Goal: Transaction & Acquisition: Download file/media

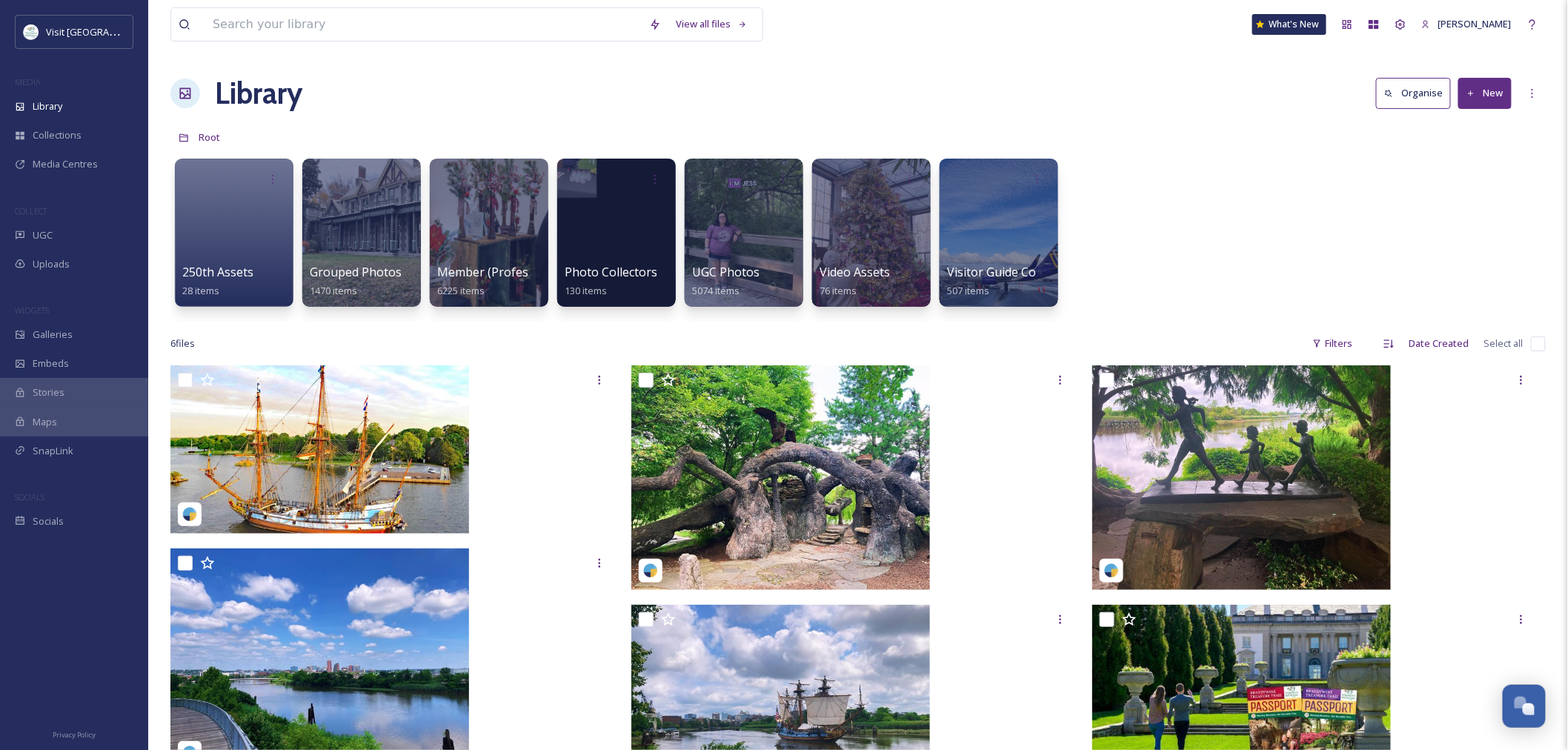
scroll to position [1739, 0]
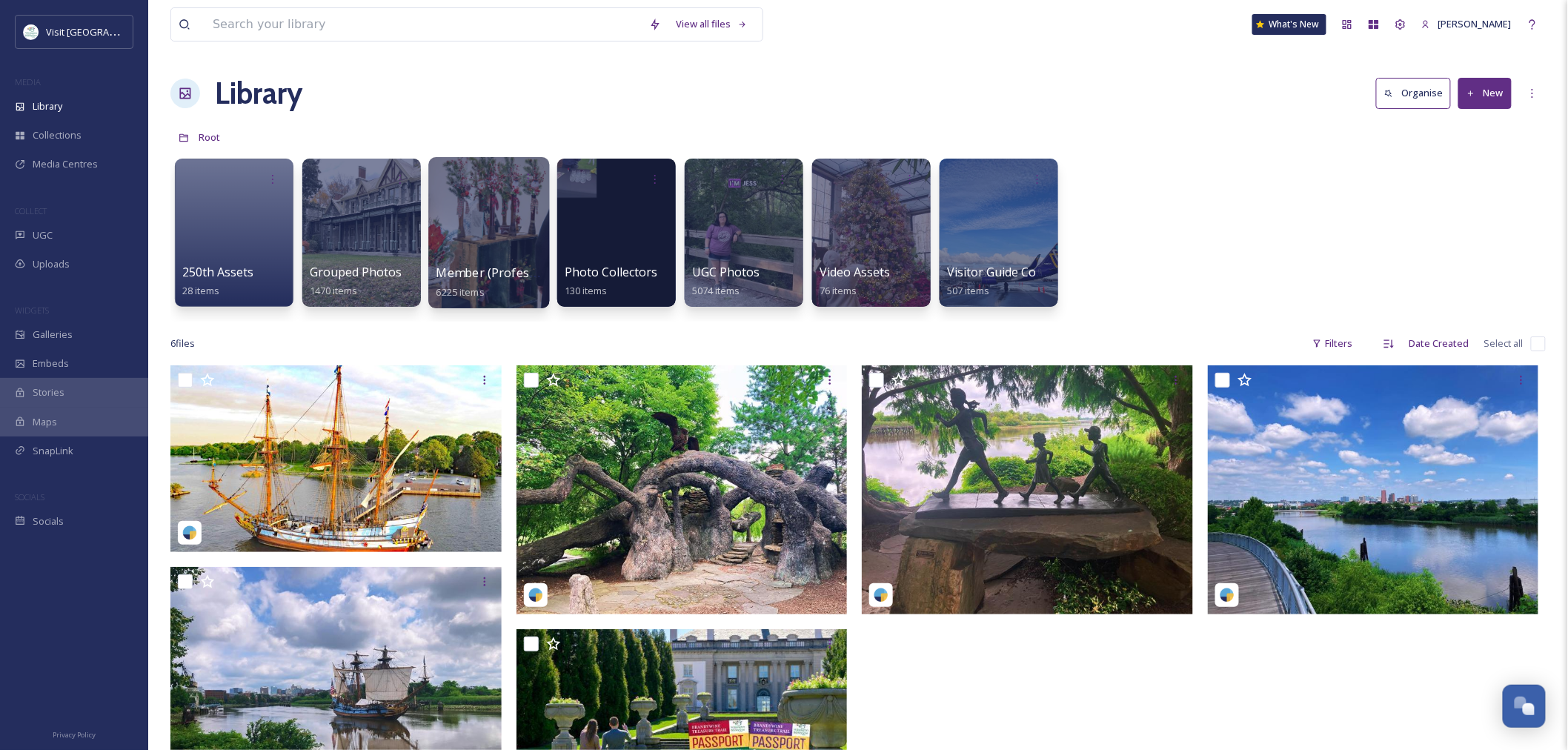
click at [469, 220] on div at bounding box center [488, 232] width 121 height 151
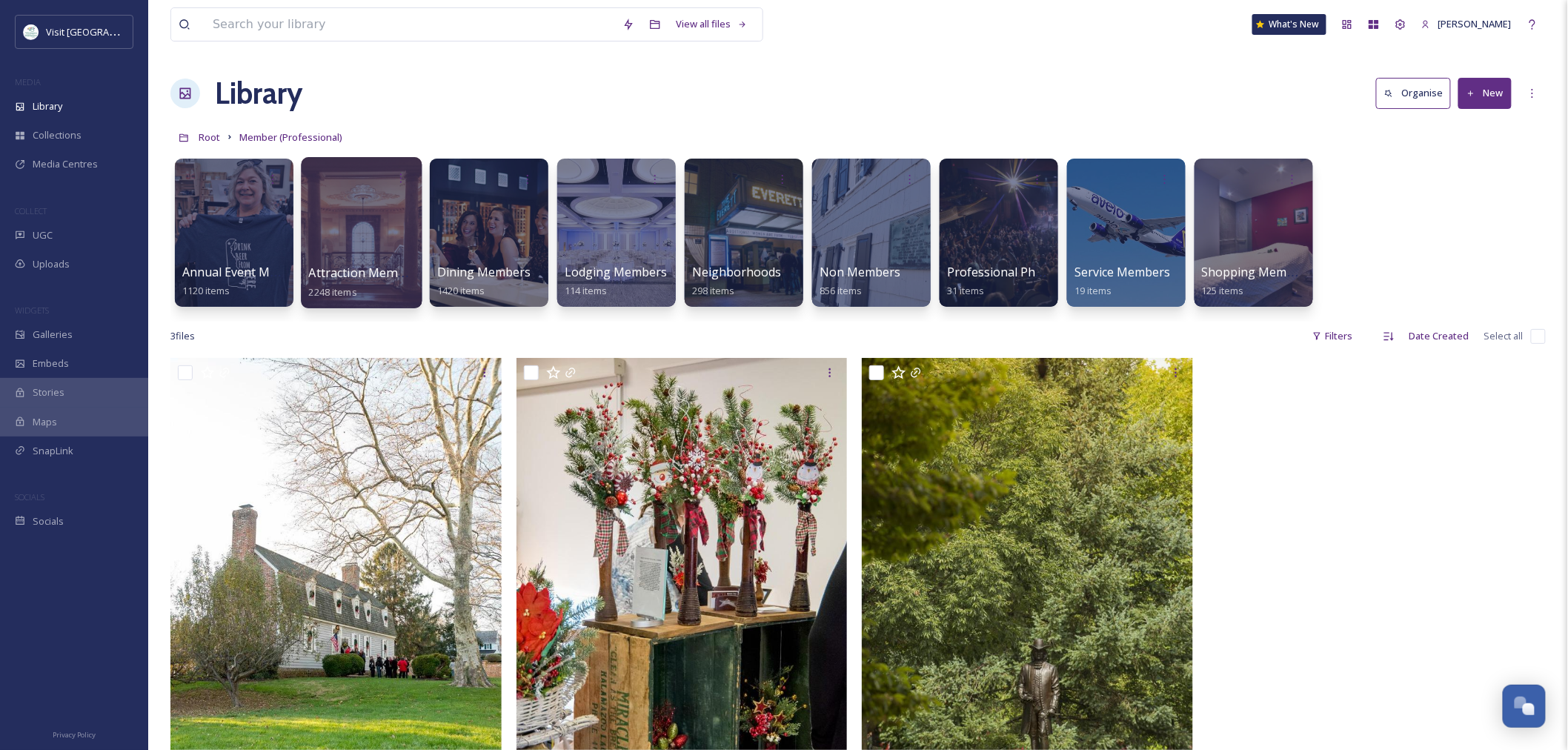
click at [402, 237] on div at bounding box center [361, 232] width 121 height 151
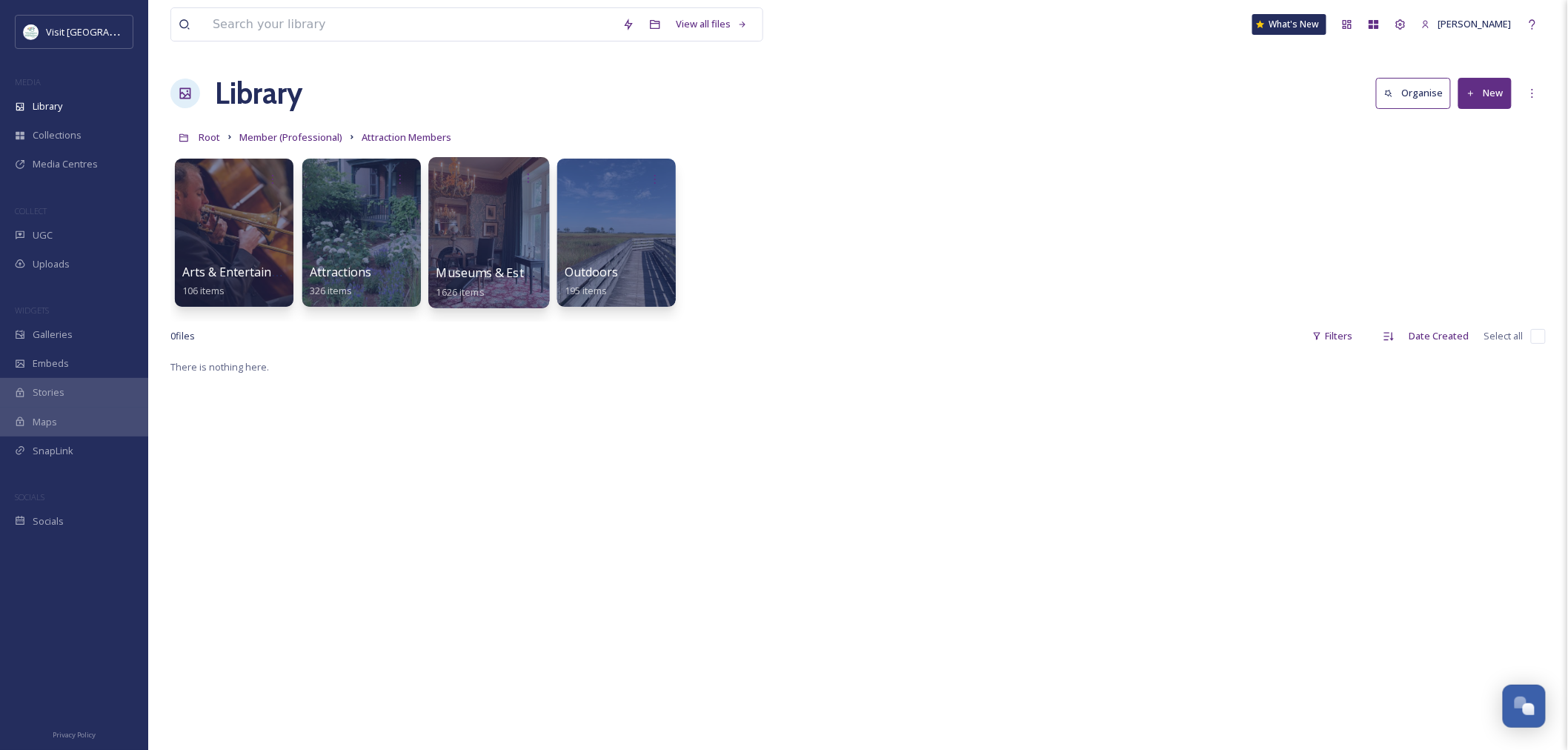
click at [480, 220] on div at bounding box center [488, 232] width 121 height 151
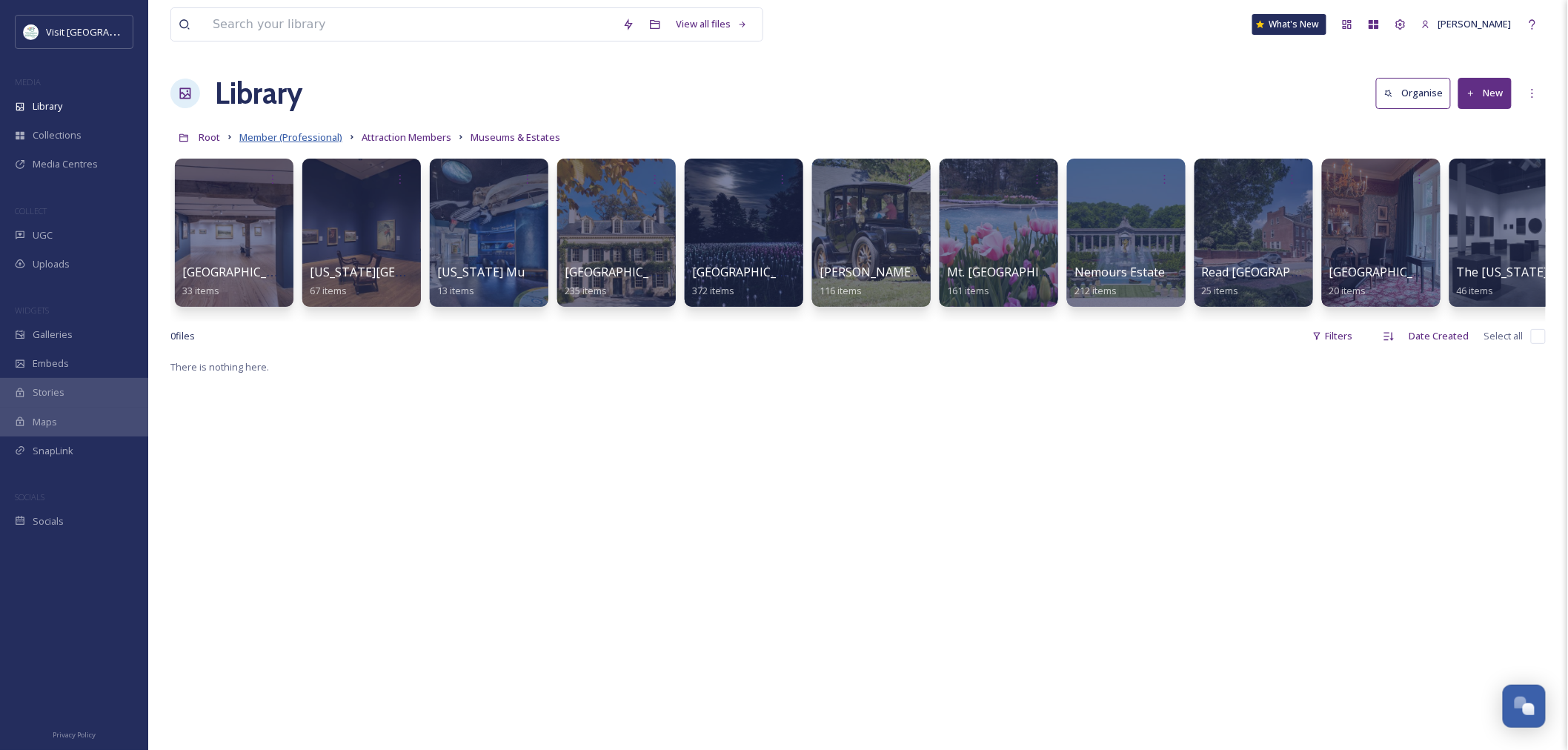
click at [300, 139] on span "Member (Professional)" at bounding box center [290, 137] width 103 height 14
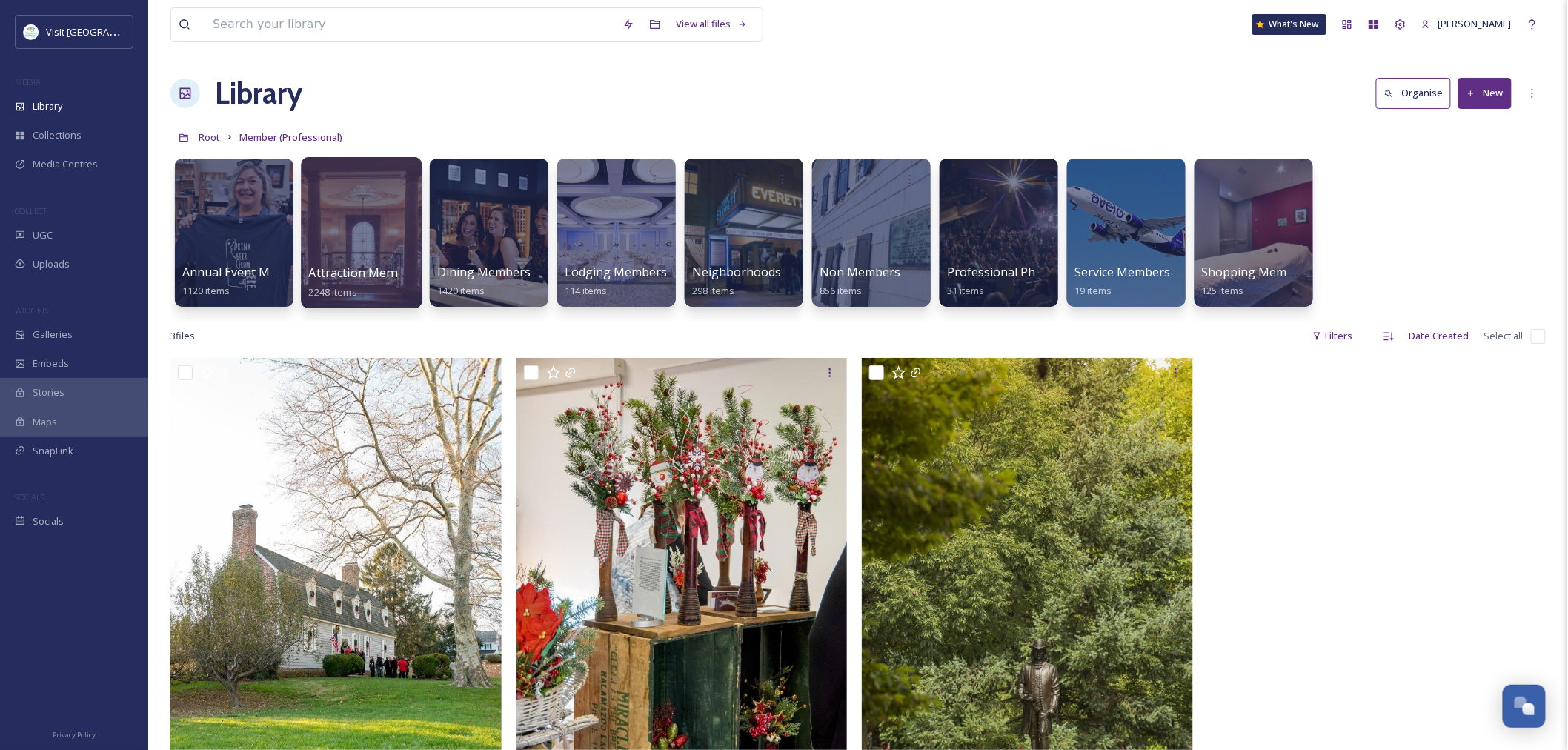
click at [379, 220] on div at bounding box center [361, 232] width 121 height 151
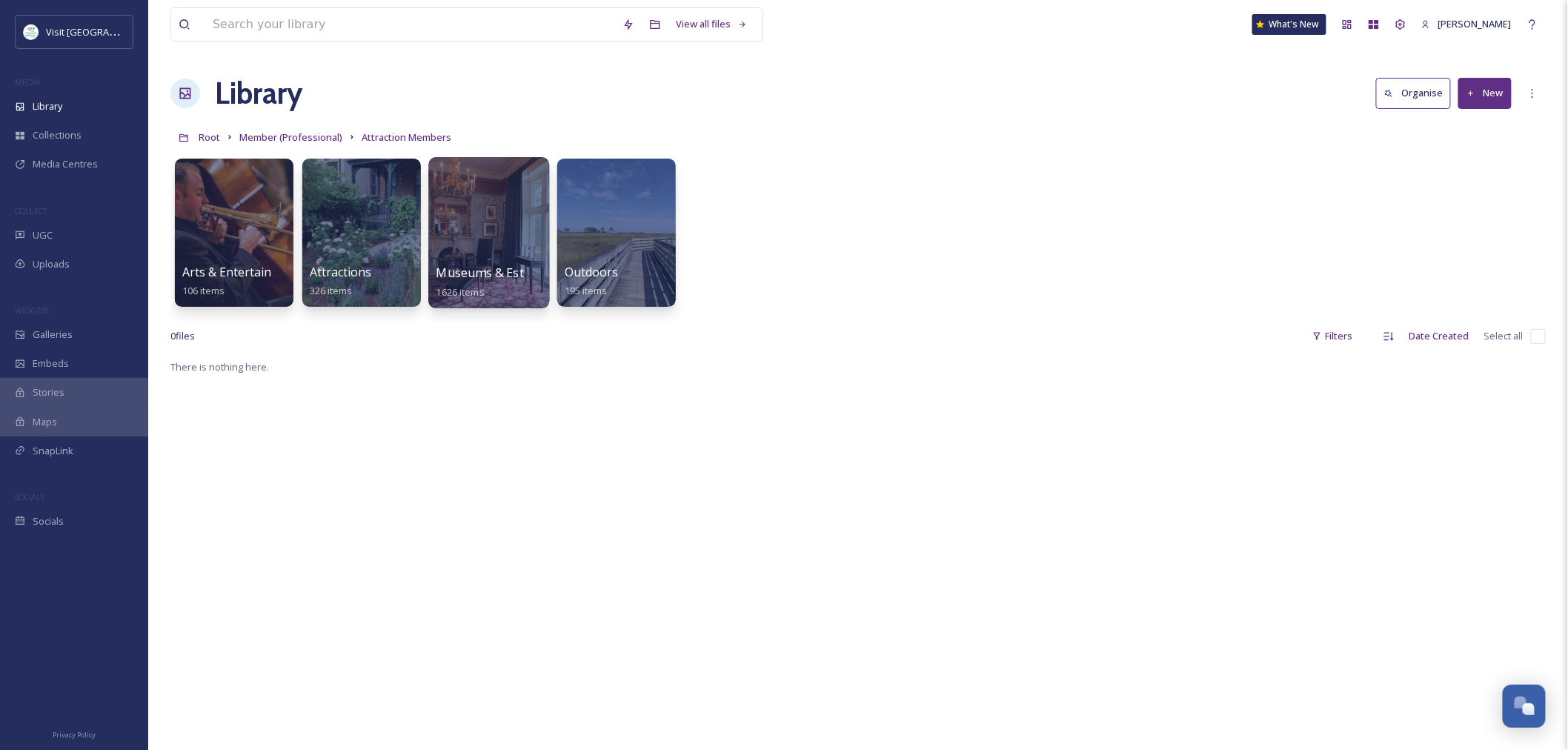
click at [500, 229] on div at bounding box center [488, 232] width 121 height 151
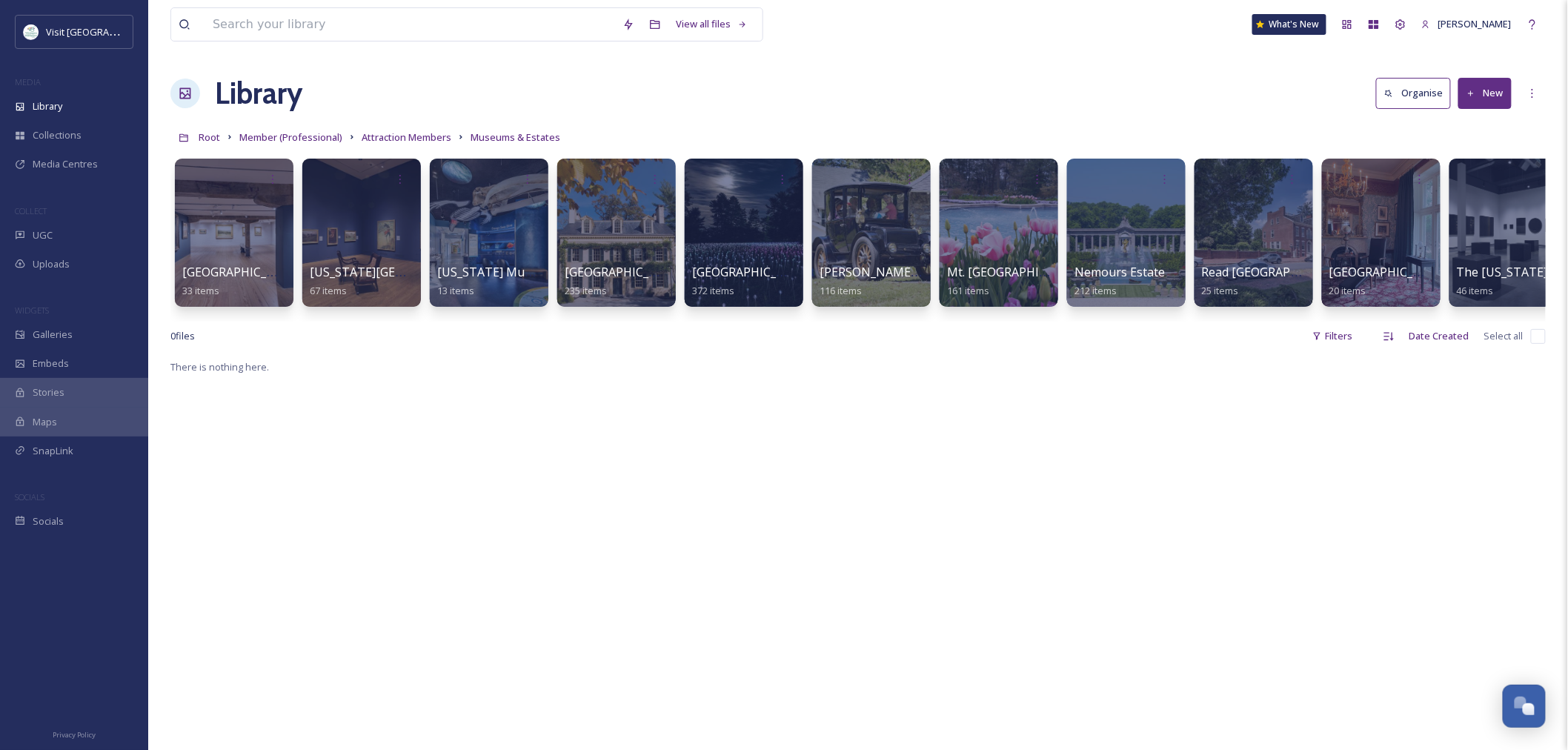
click at [263, 144] on link "Member (Professional)" at bounding box center [290, 137] width 103 height 18
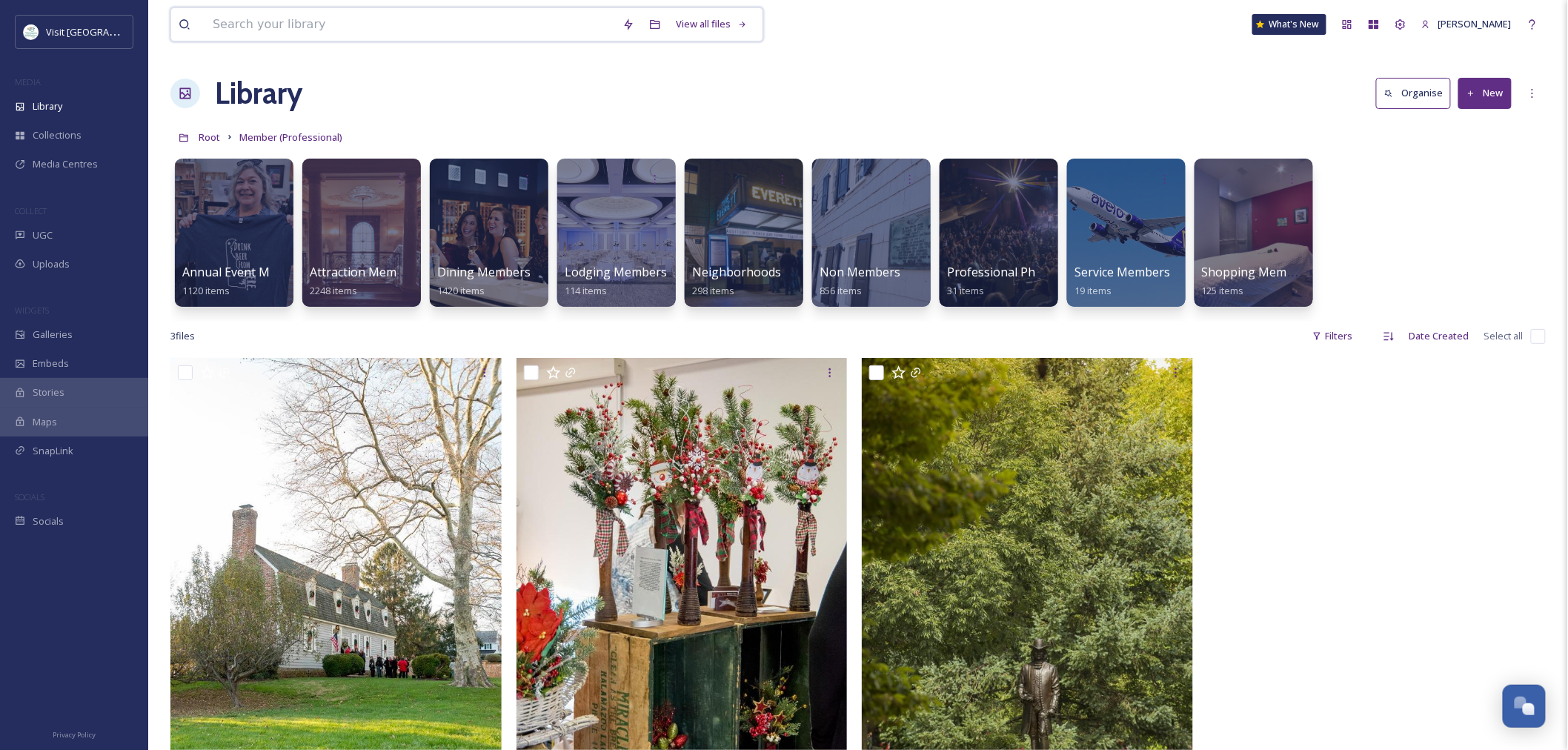
click at [223, 29] on input at bounding box center [410, 24] width 410 height 32
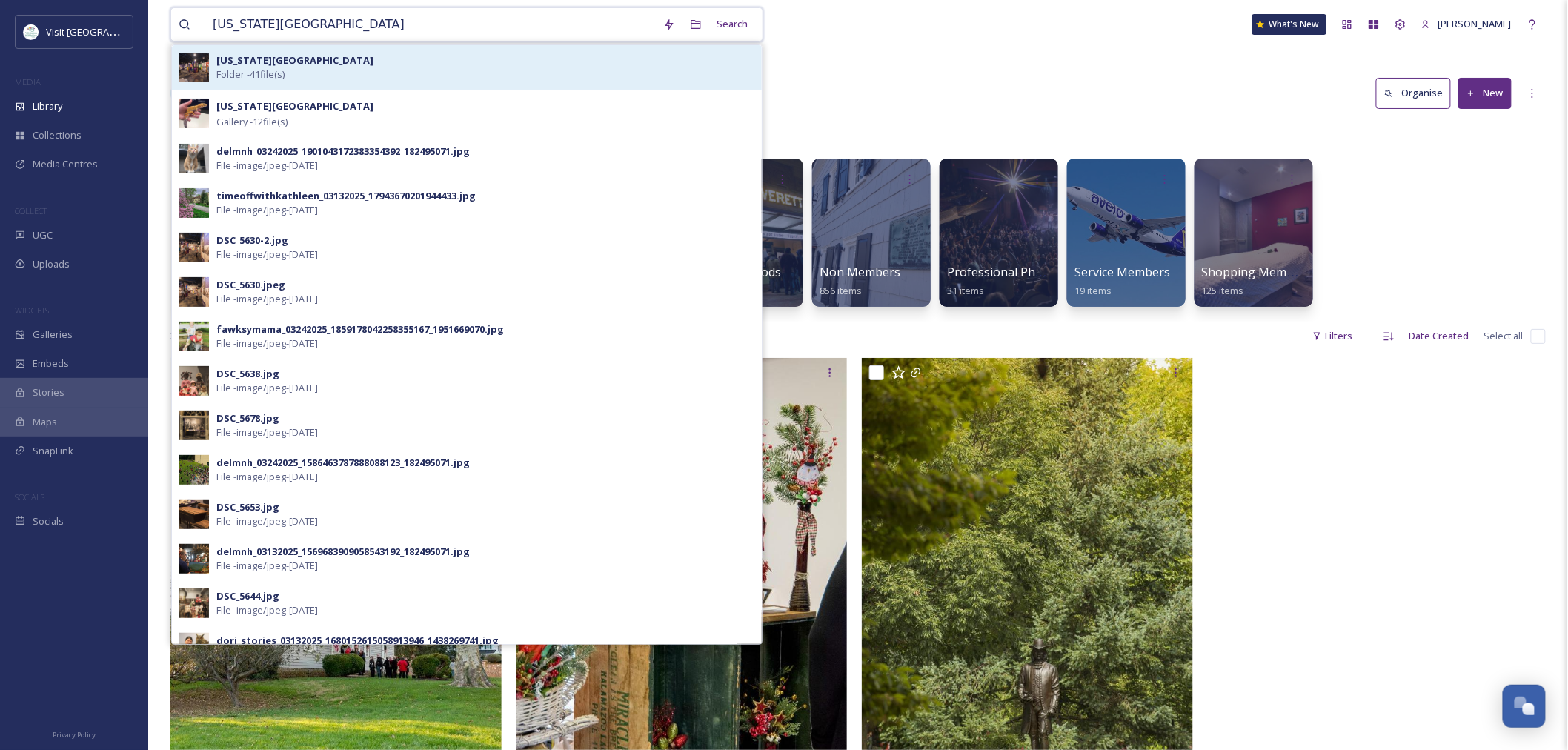
type input "[US_STATE][GEOGRAPHIC_DATA]"
click at [385, 72] on div "[US_STATE] History Museum Folder - 41 file(s)" at bounding box center [485, 67] width 538 height 28
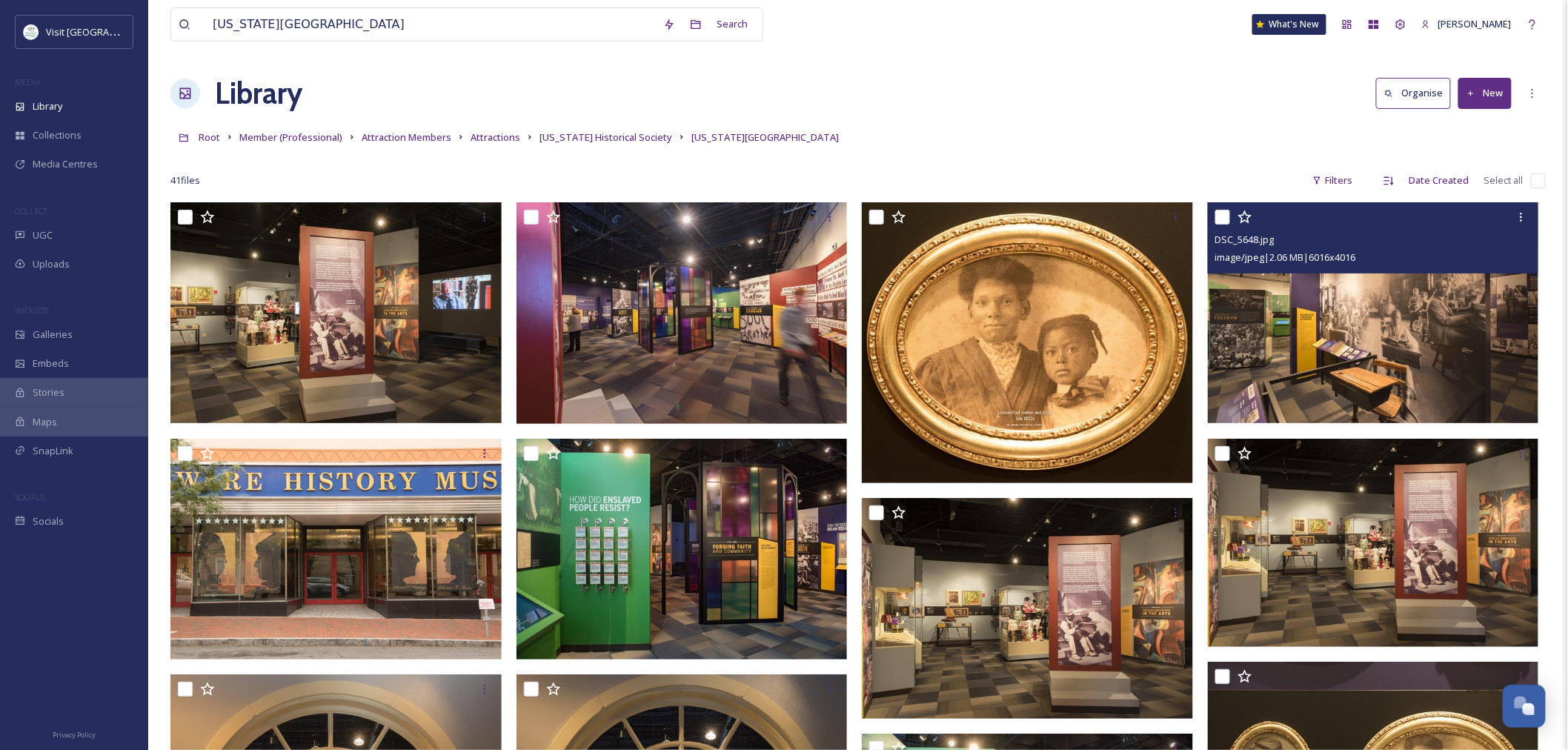
click at [1126, 220] on input "checkbox" at bounding box center [1222, 217] width 15 height 15
checkbox input "true"
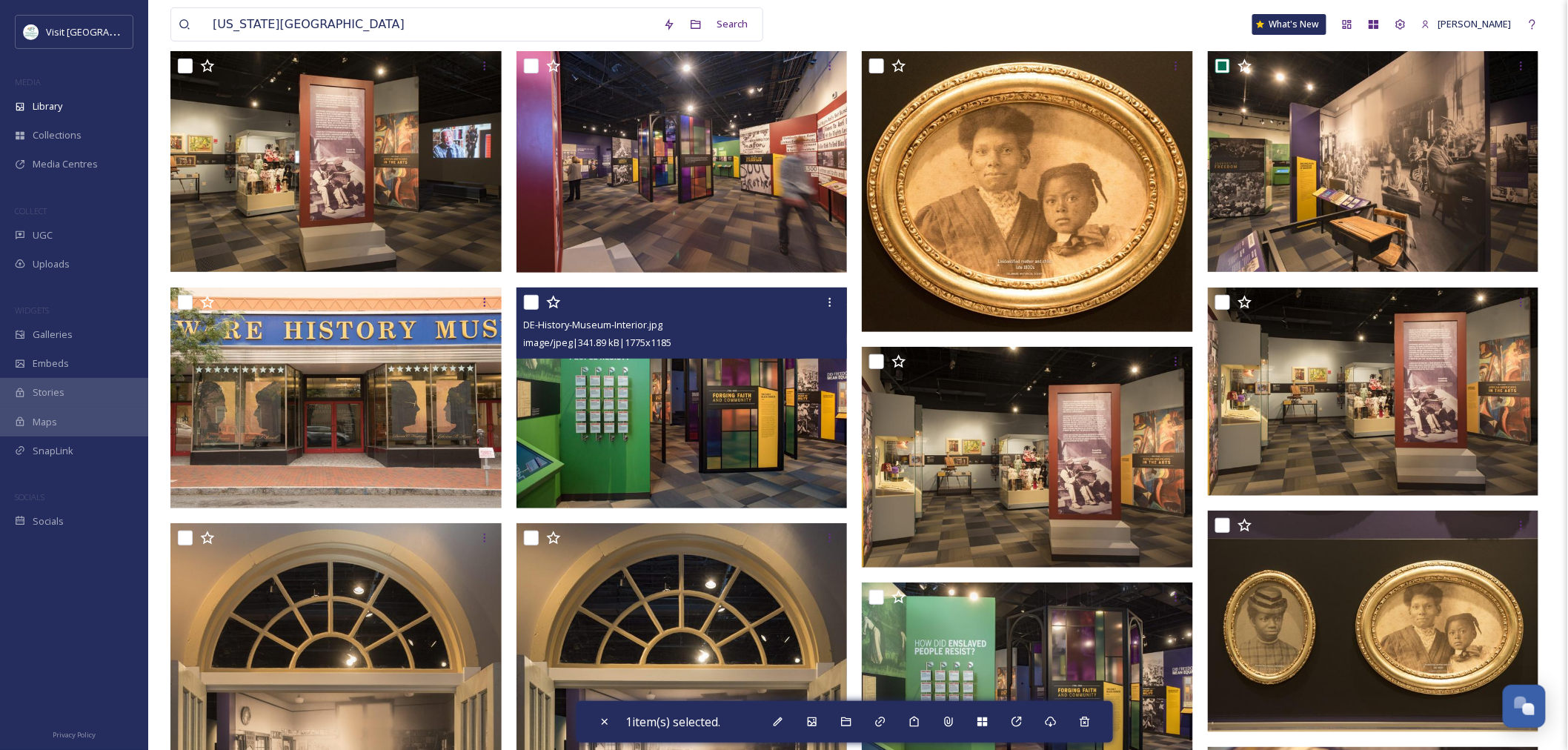
scroll to position [329, 0]
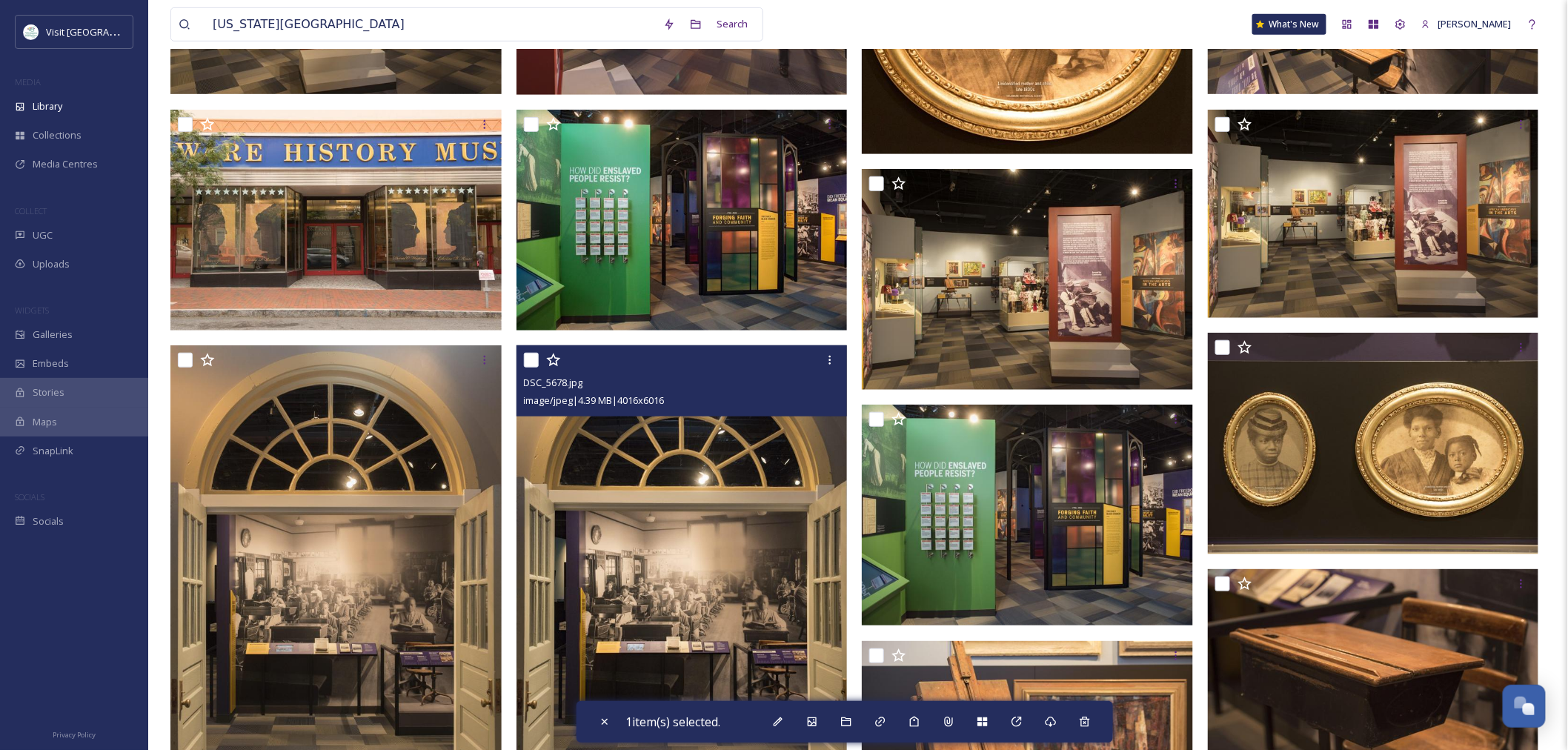
click at [530, 354] on input "checkbox" at bounding box center [531, 360] width 15 height 15
checkbox input "true"
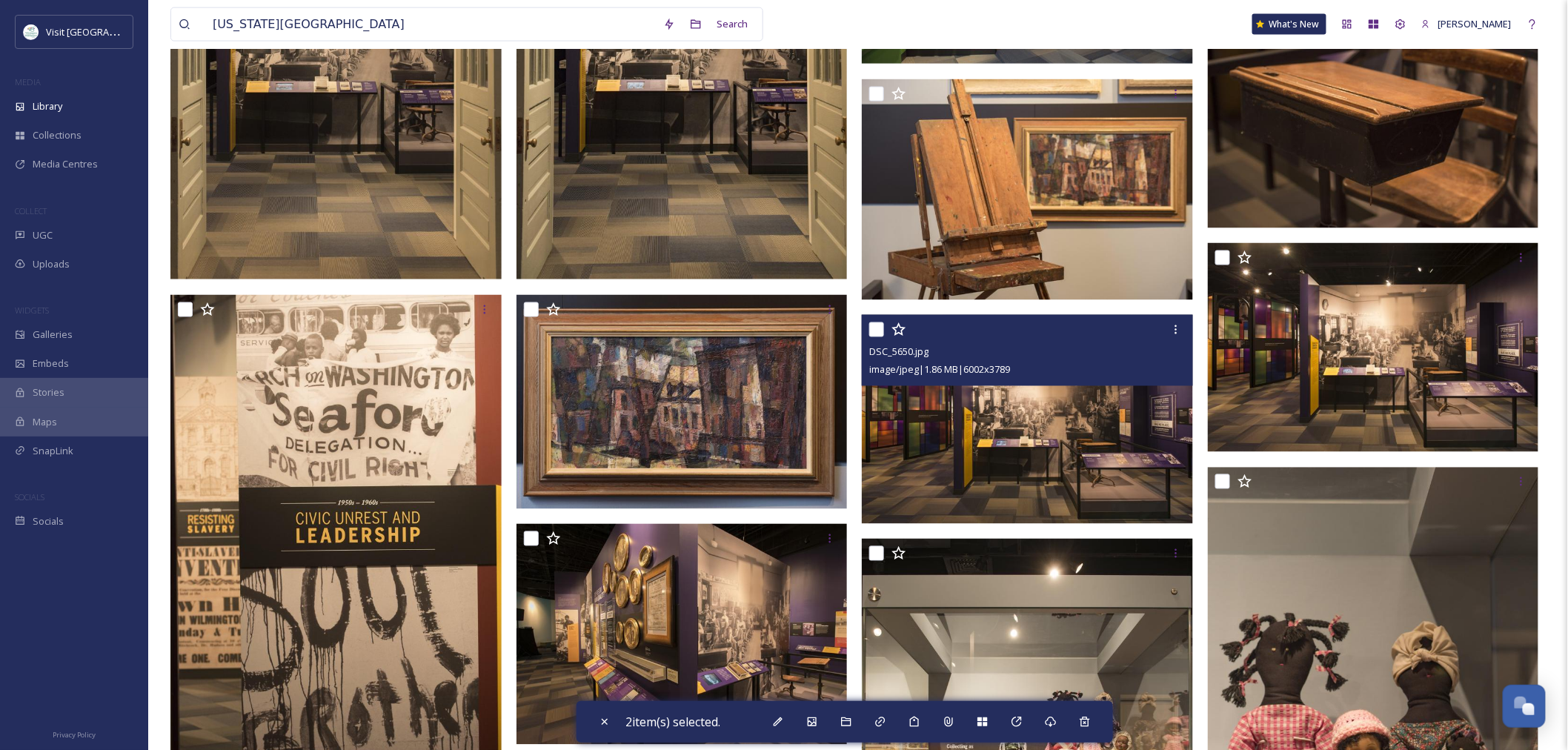
scroll to position [906, 0]
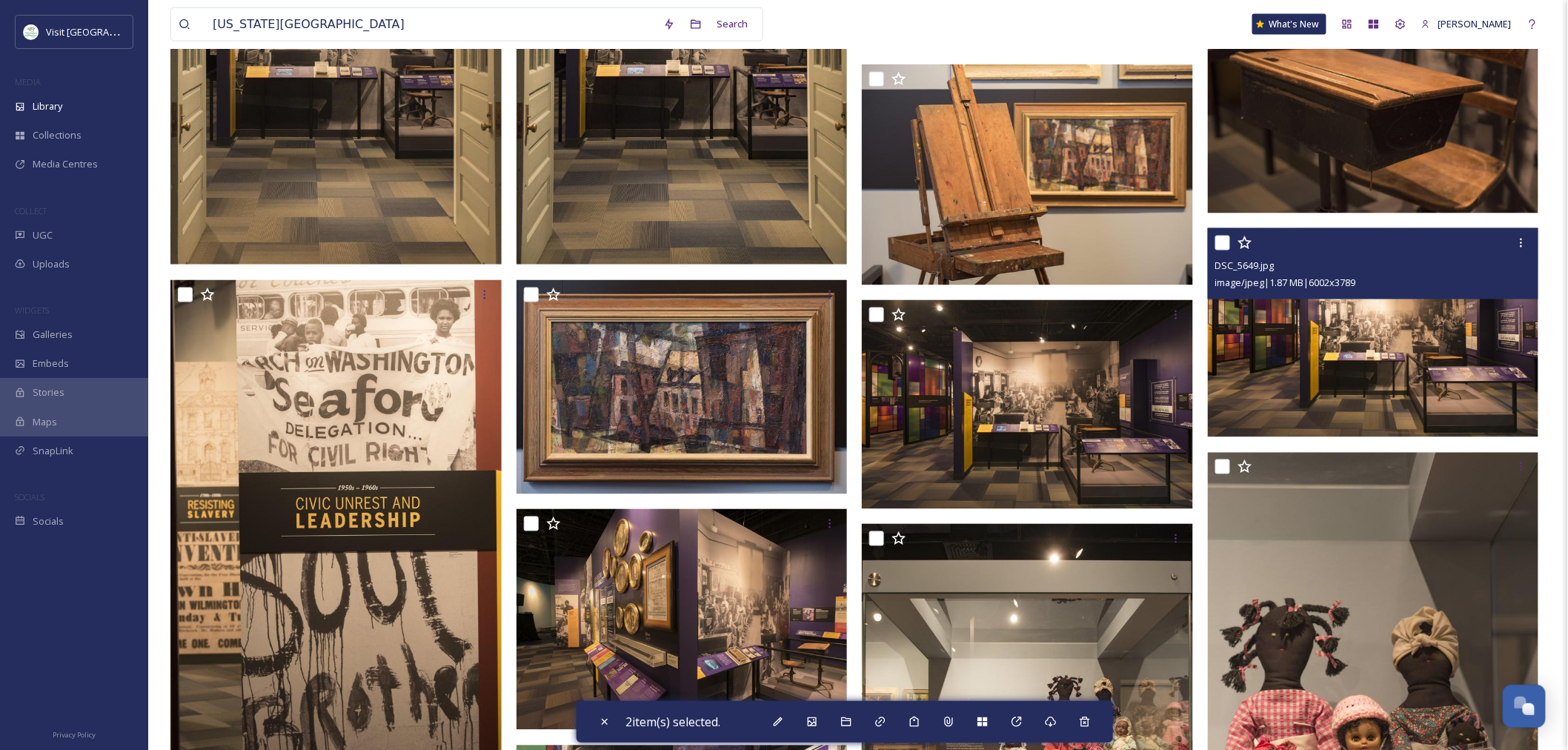
click at [1126, 240] on input "checkbox" at bounding box center [1222, 242] width 15 height 15
checkbox input "true"
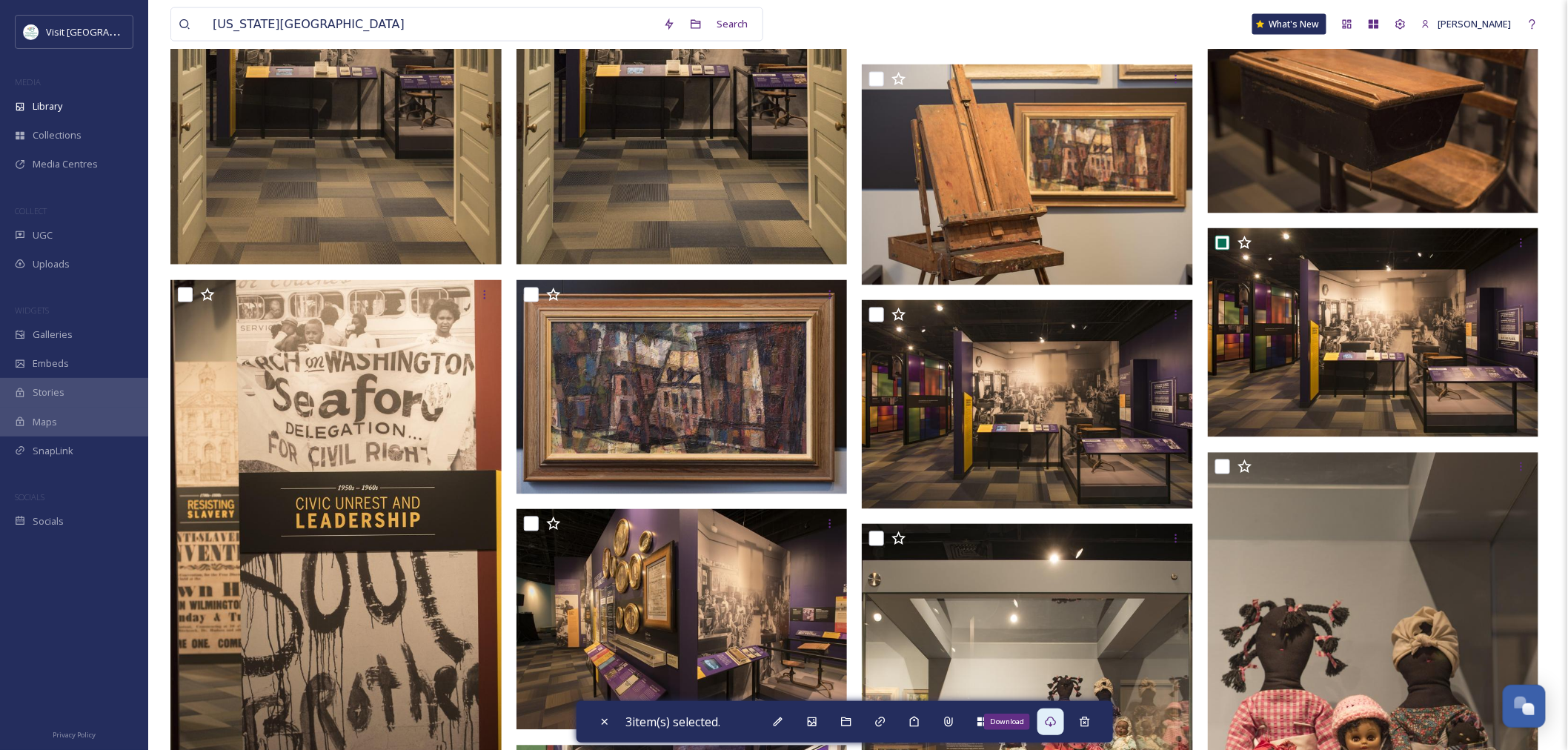
click at [1055, 572] on div "Download" at bounding box center [1050, 722] width 26 height 26
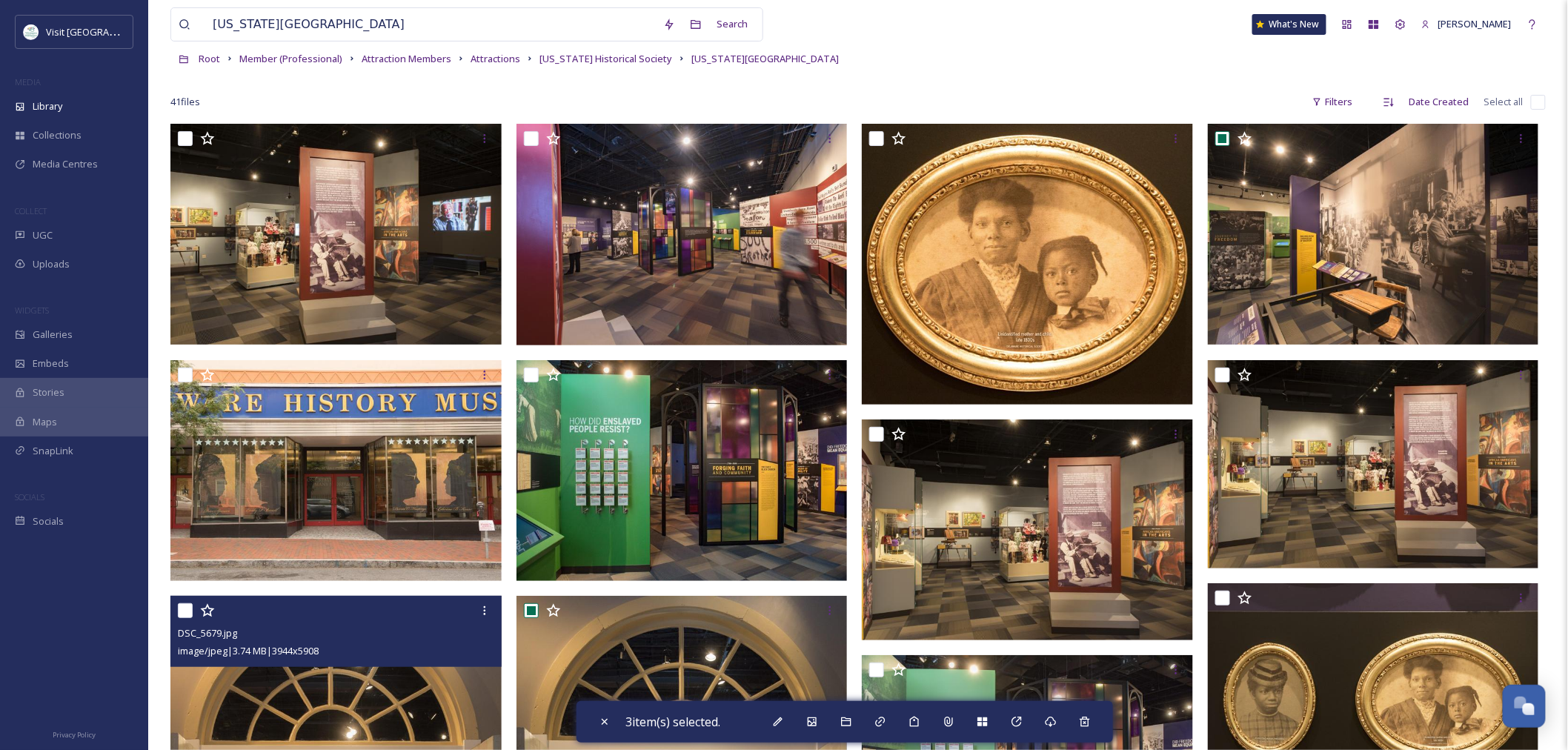
scroll to position [0, 0]
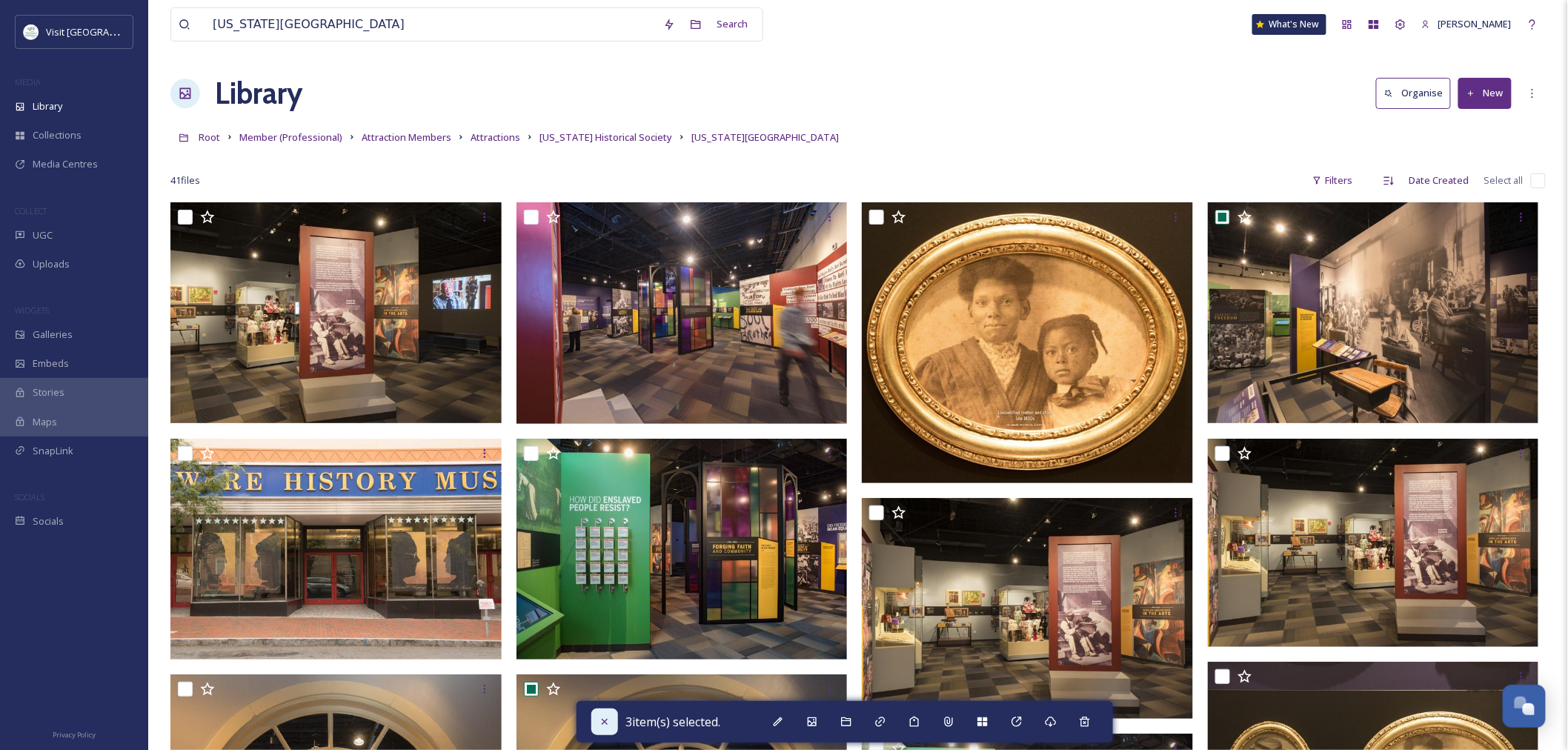
click at [609, 572] on icon at bounding box center [605, 722] width 12 height 12
checkbox input "false"
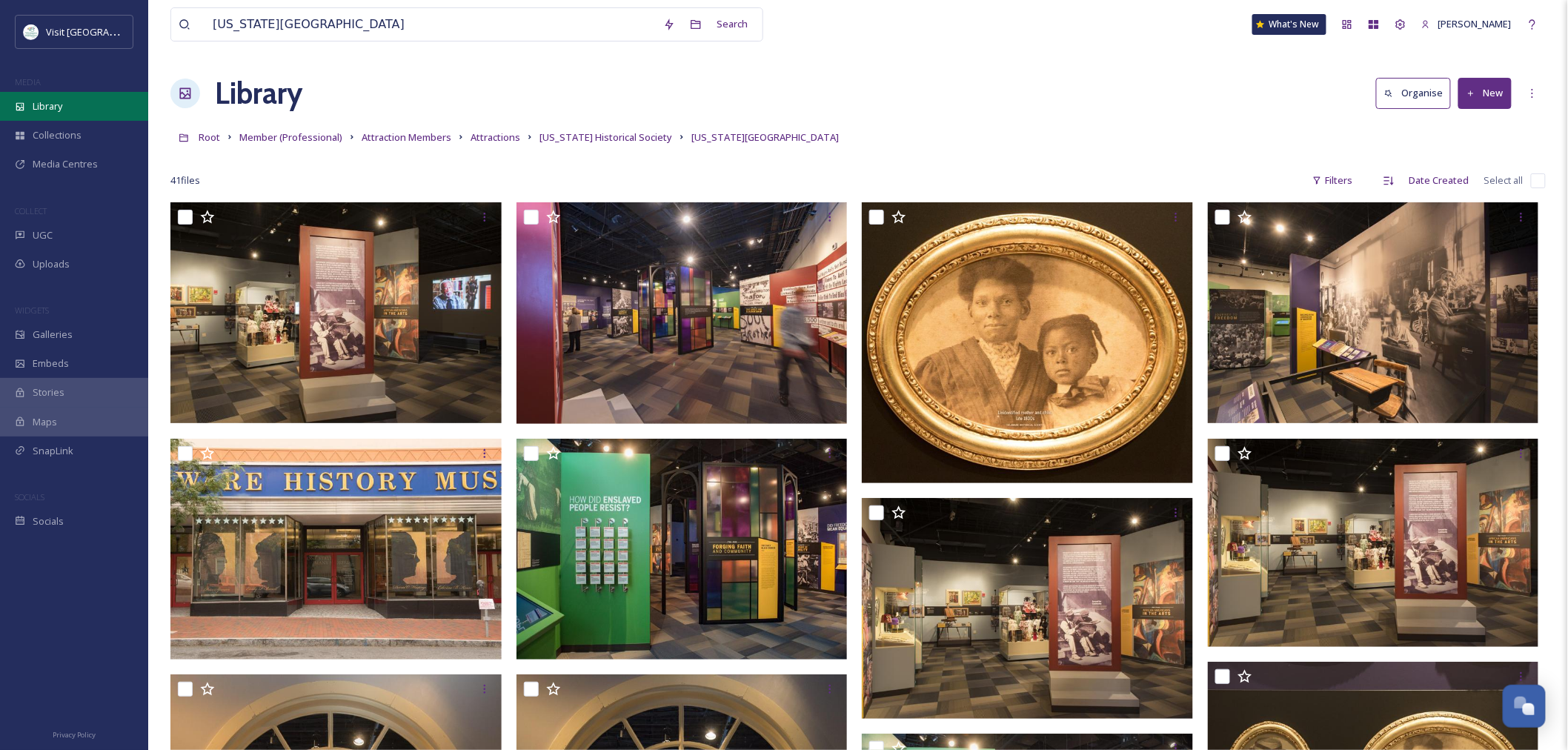
click at [55, 113] on span "Library" at bounding box center [47, 106] width 29 height 14
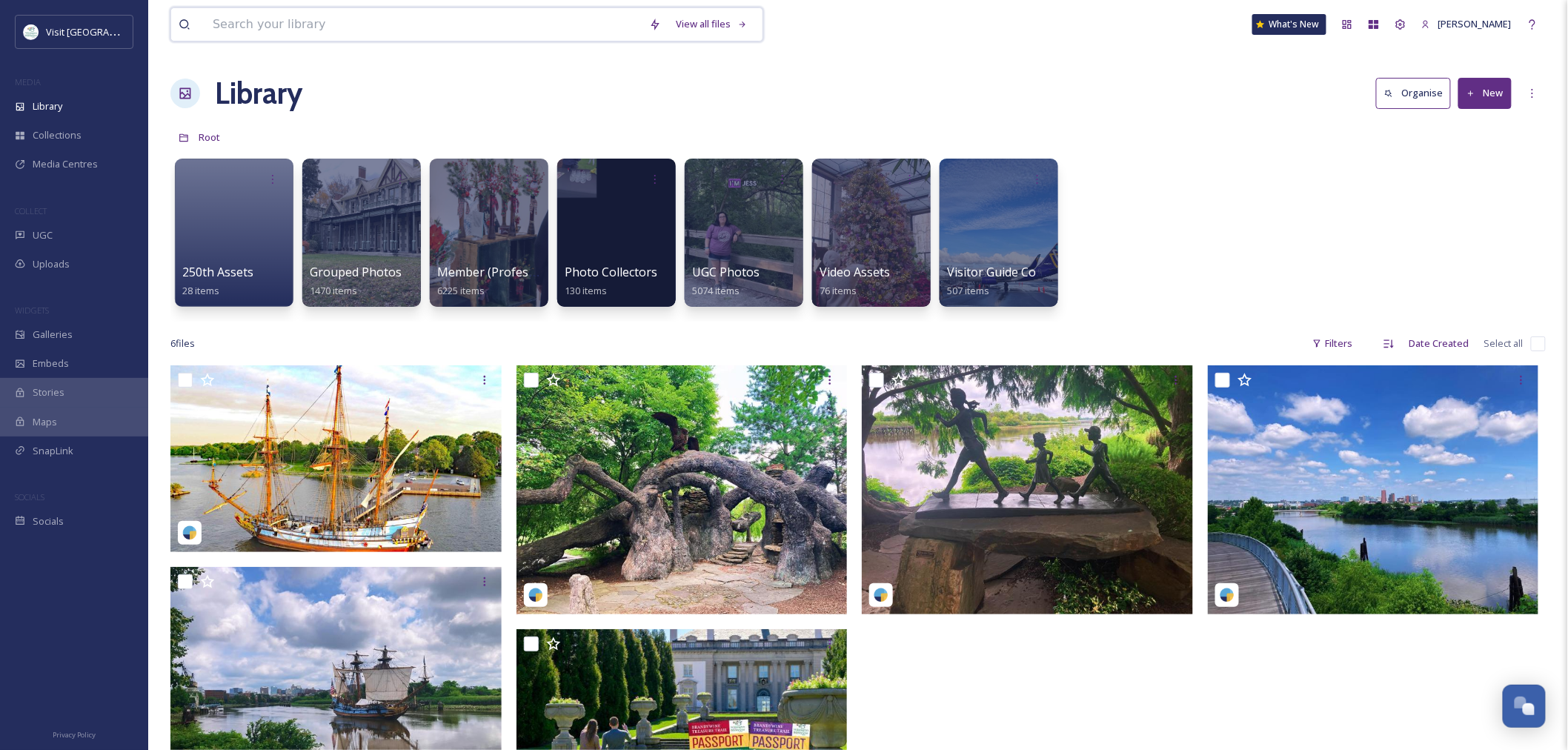
click at [356, 31] on input at bounding box center [423, 24] width 436 height 32
click at [246, 21] on input "[PERSON_NAME] cultural" at bounding box center [443, 24] width 478 height 32
click at [347, 23] on input "[PERSON_NAME] cultural" at bounding box center [443, 24] width 478 height 32
drag, startPoint x: 347, startPoint y: 23, endPoint x: 186, endPoint y: 31, distance: 161.2
click at [186, 31] on div "[PERSON_NAME] cultural" at bounding box center [430, 24] width 504 height 32
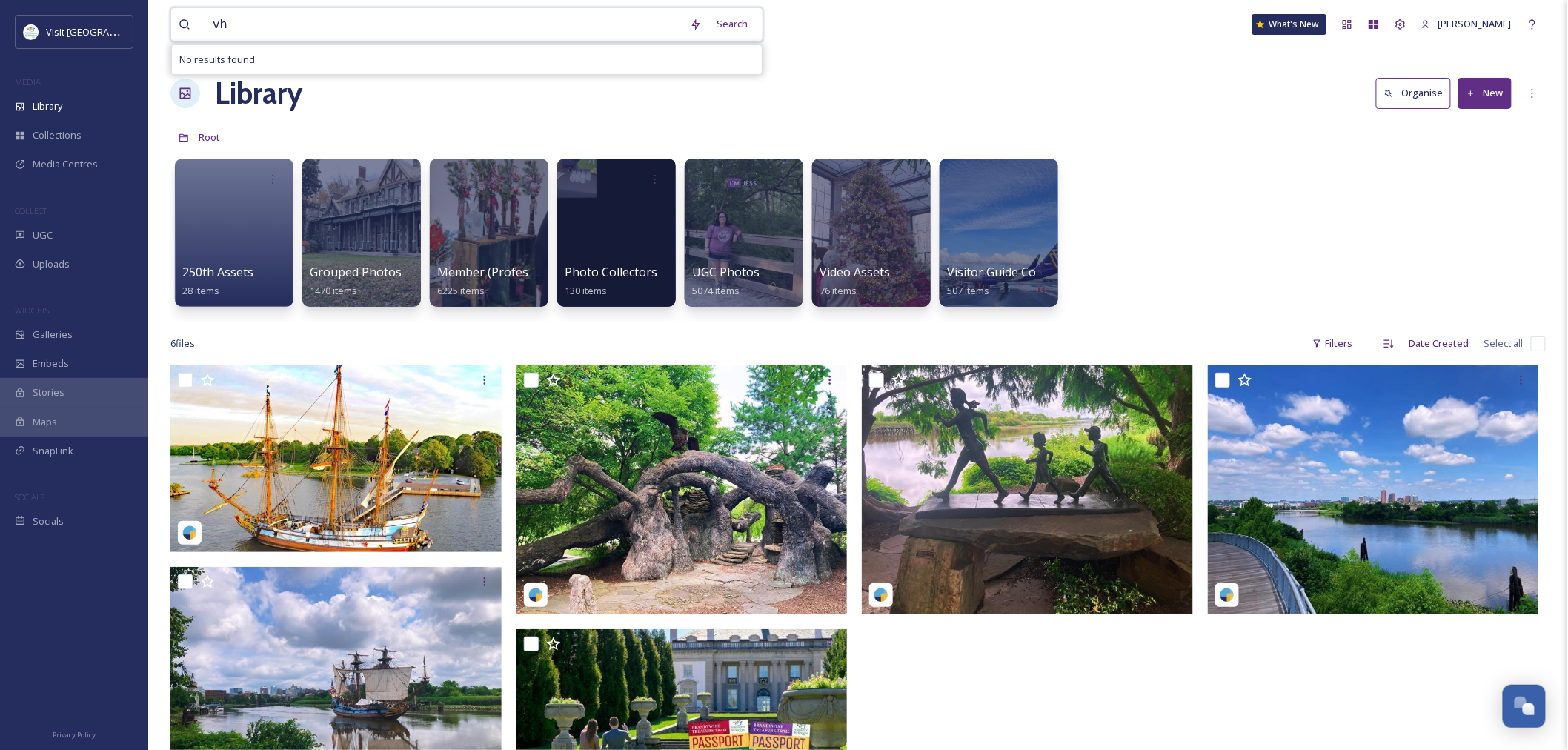
type input "v"
drag, startPoint x: 193, startPoint y: 33, endPoint x: 150, endPoint y: 27, distance: 43.4
click at [150, 27] on div "[DEMOGRAPHIC_DATA] cul Search No results found What's New [PERSON_NAME] Library…" at bounding box center [858, 557] width 1420 height 1115
type input "cultural arts"
drag, startPoint x: 305, startPoint y: 11, endPoint x: 196, endPoint y: 25, distance: 109.9
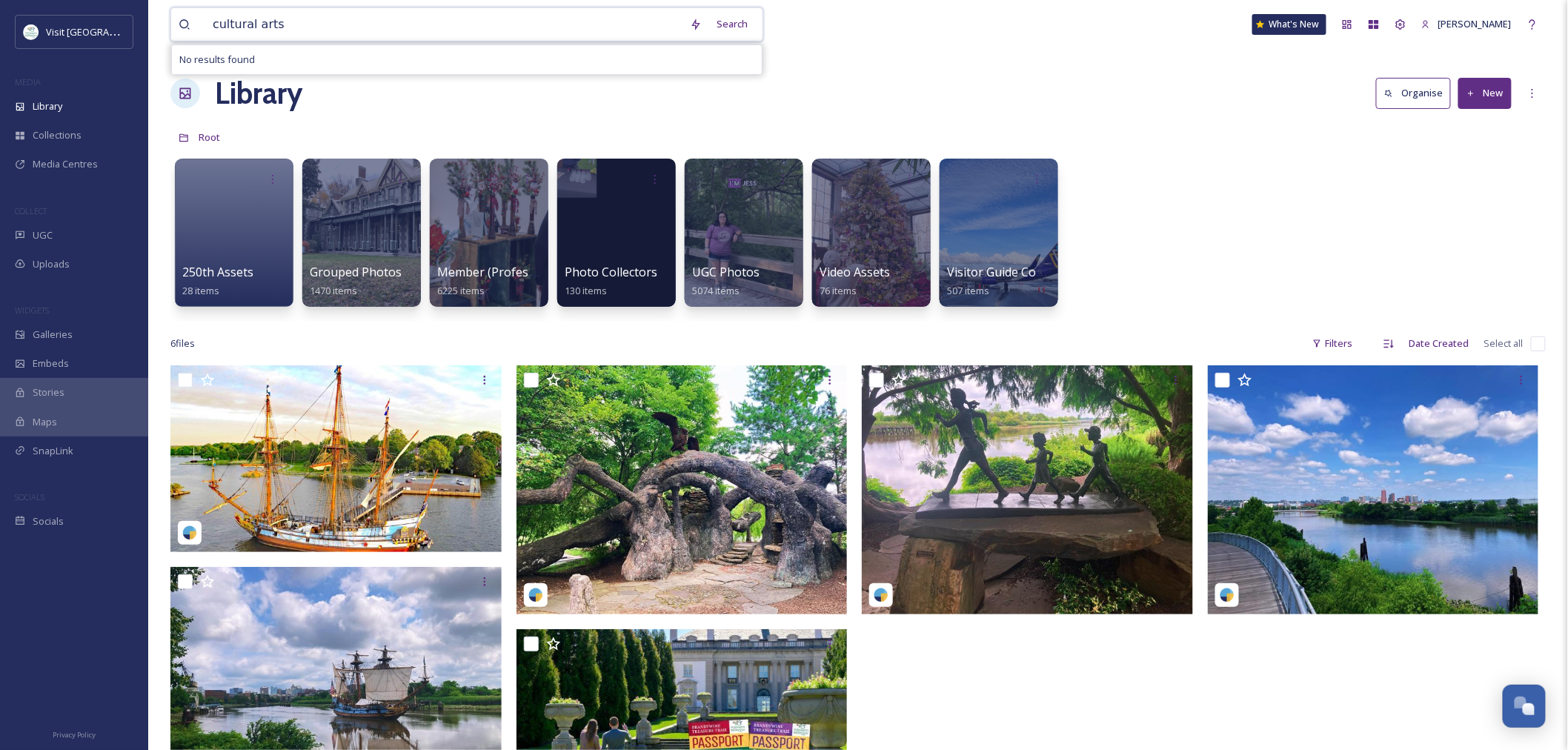
click at [196, 25] on div "cultural arts" at bounding box center [430, 24] width 504 height 32
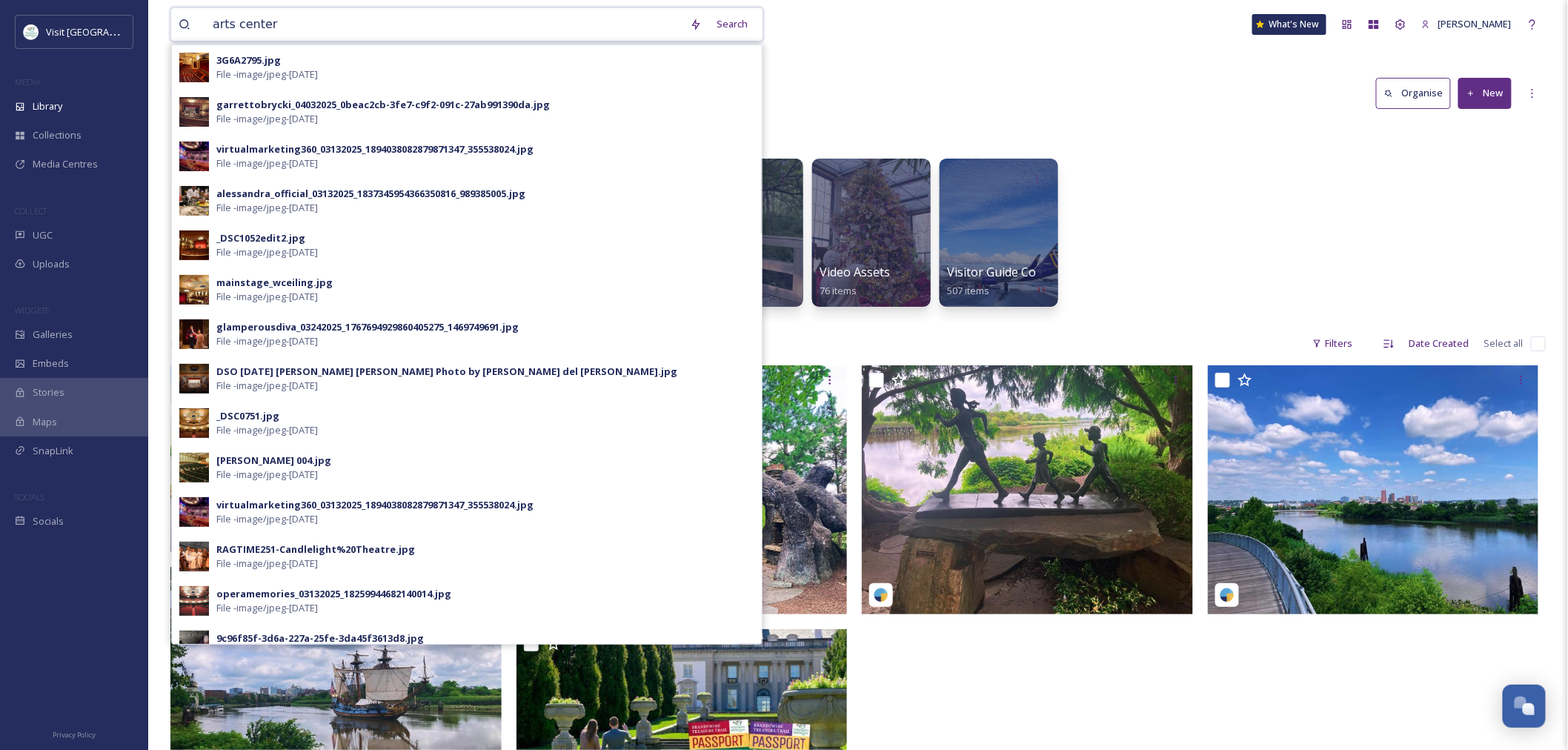
drag, startPoint x: 242, startPoint y: 27, endPoint x: 159, endPoint y: 21, distance: 83.2
click at [159, 21] on div "arts center Search 3G6A2795.jpg File - image/jpeg - [DATE] garrettobrycki_04032…" at bounding box center [858, 557] width 1420 height 1115
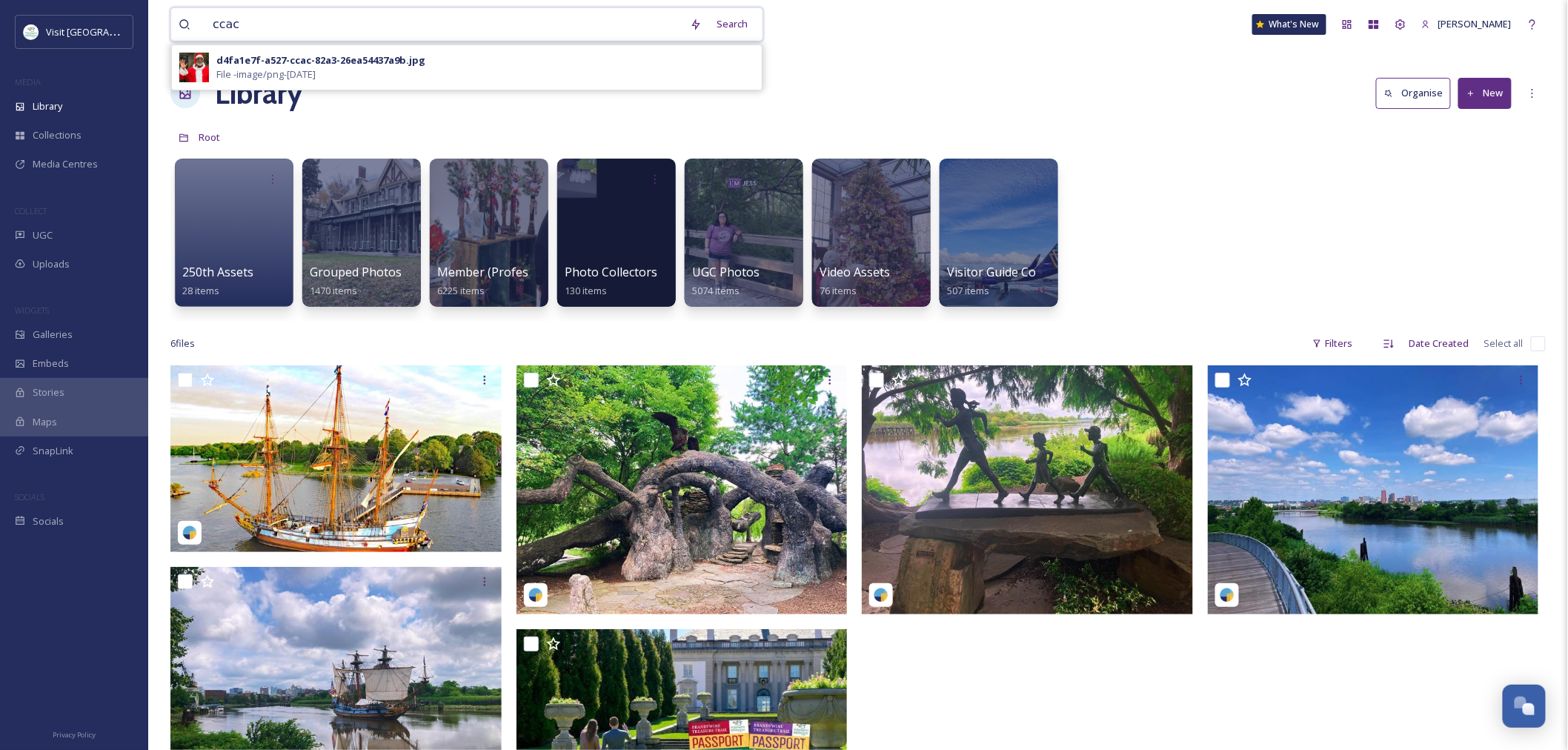
type input "ccac"
click at [889, 107] on div "Library Organise New" at bounding box center [858, 93] width 1376 height 44
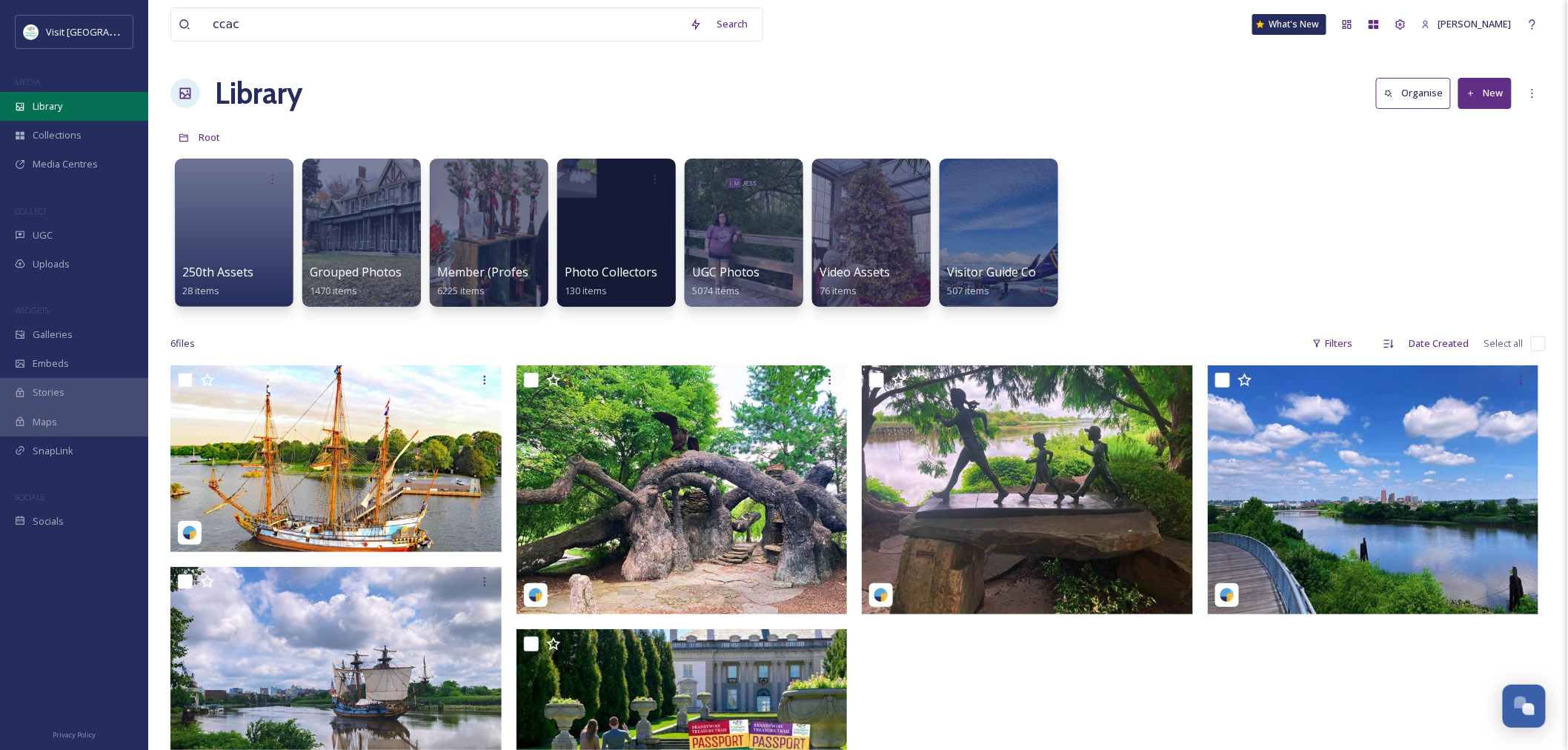
click at [52, 98] on div "Library" at bounding box center [74, 106] width 148 height 28
click at [463, 248] on div at bounding box center [488, 232] width 121 height 151
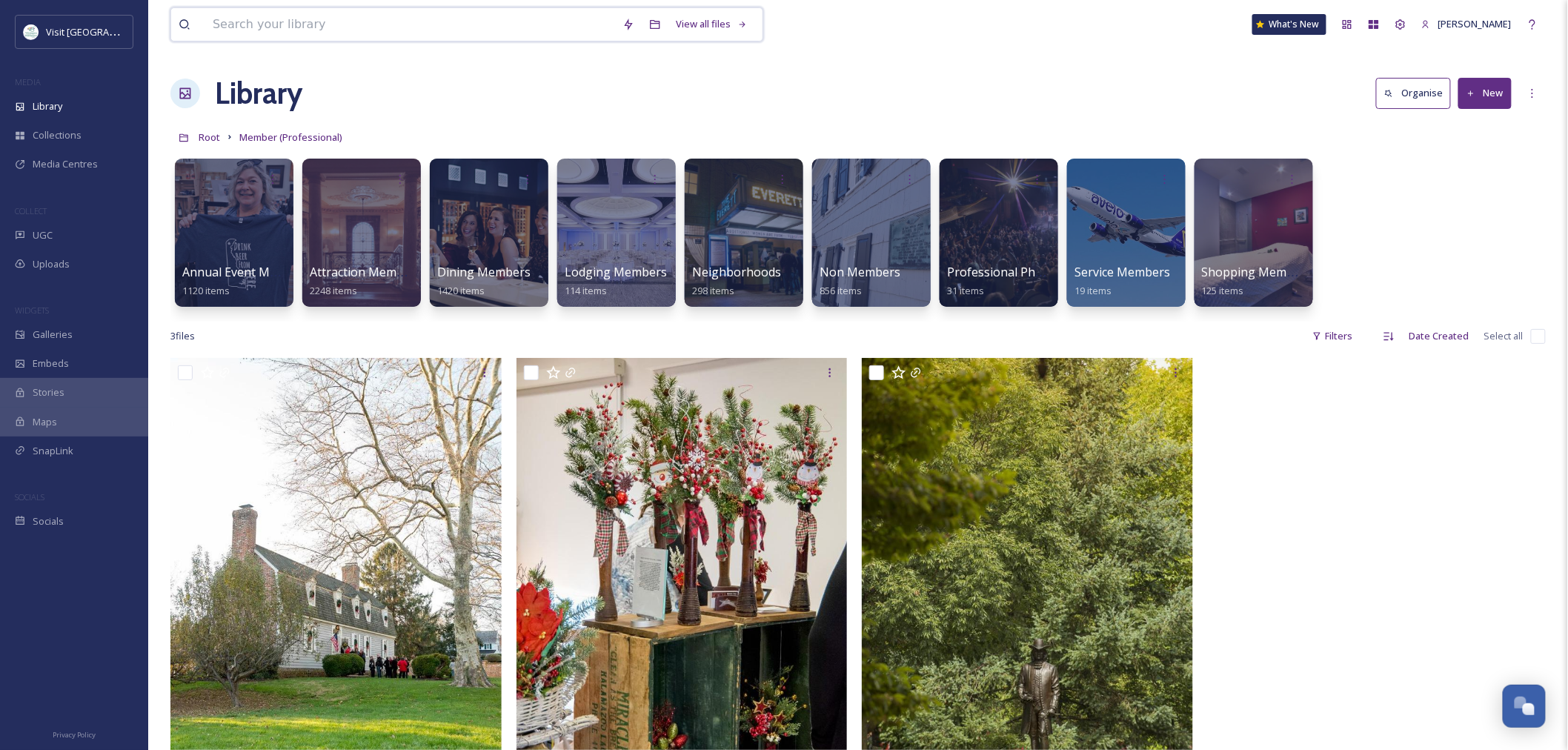
click at [484, 17] on input at bounding box center [410, 24] width 410 height 32
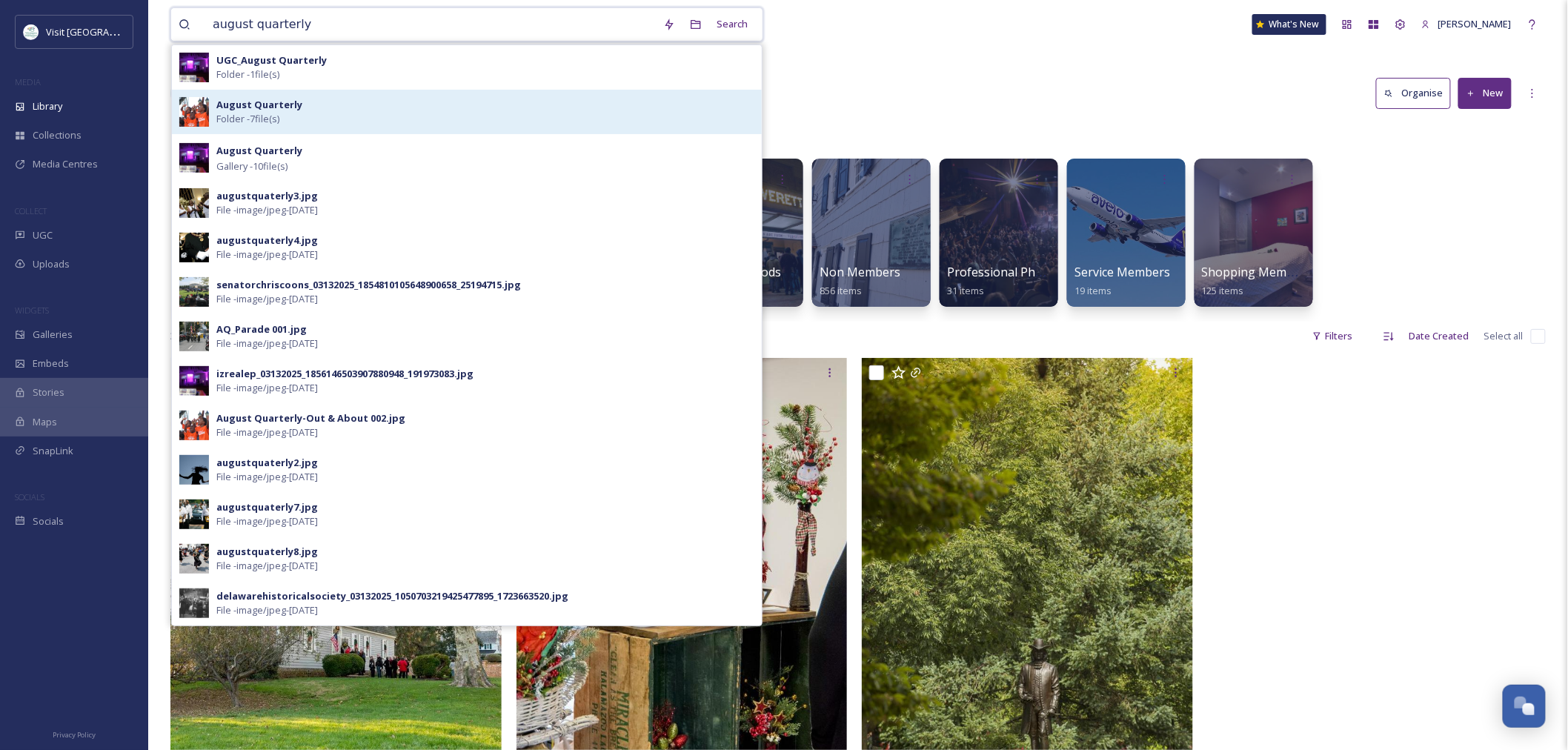
type input "august quarterly"
click at [323, 102] on div "August Quarterly Folder - 7 file(s)" at bounding box center [485, 112] width 538 height 28
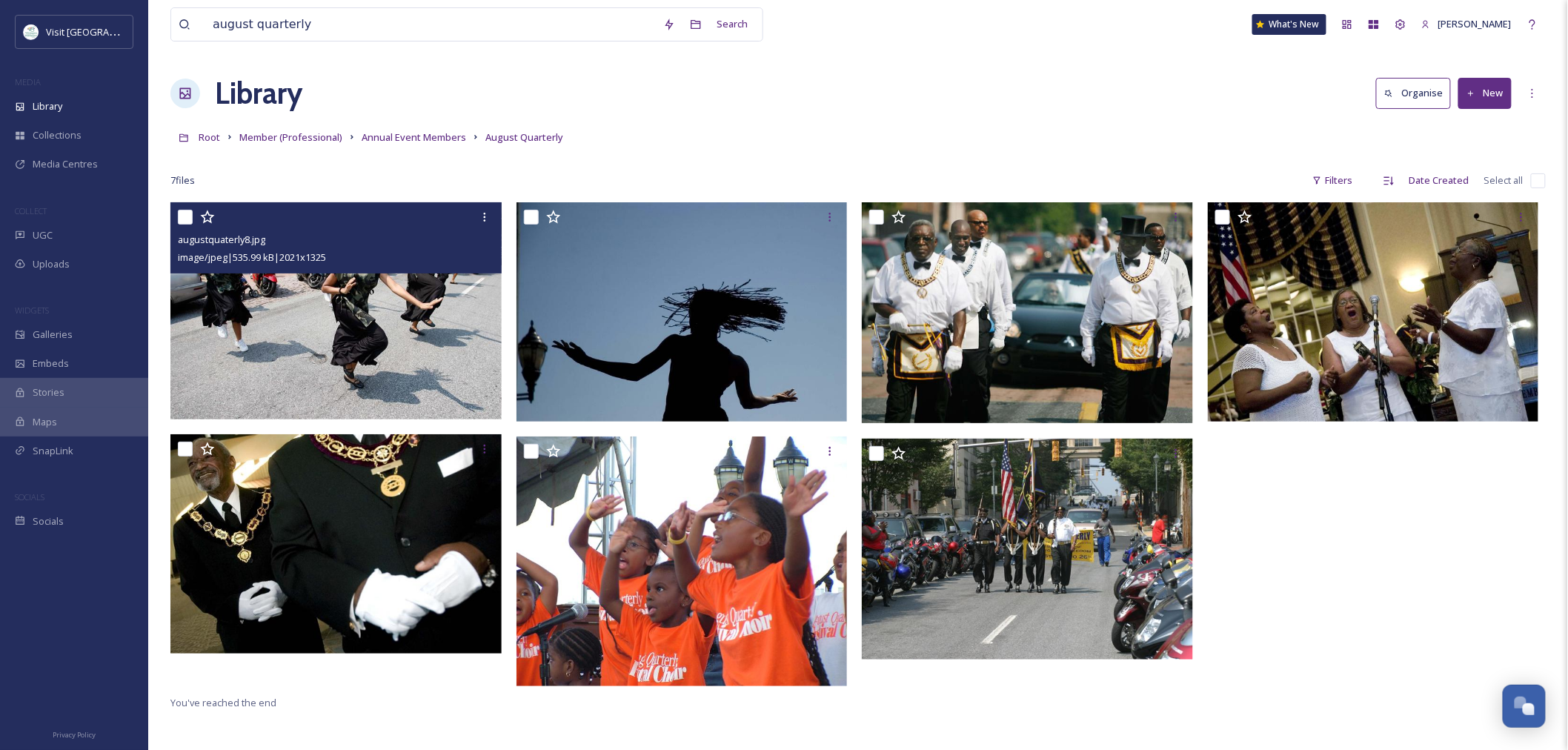
click at [187, 219] on input "checkbox" at bounding box center [184, 217] width 15 height 15
checkbox input "true"
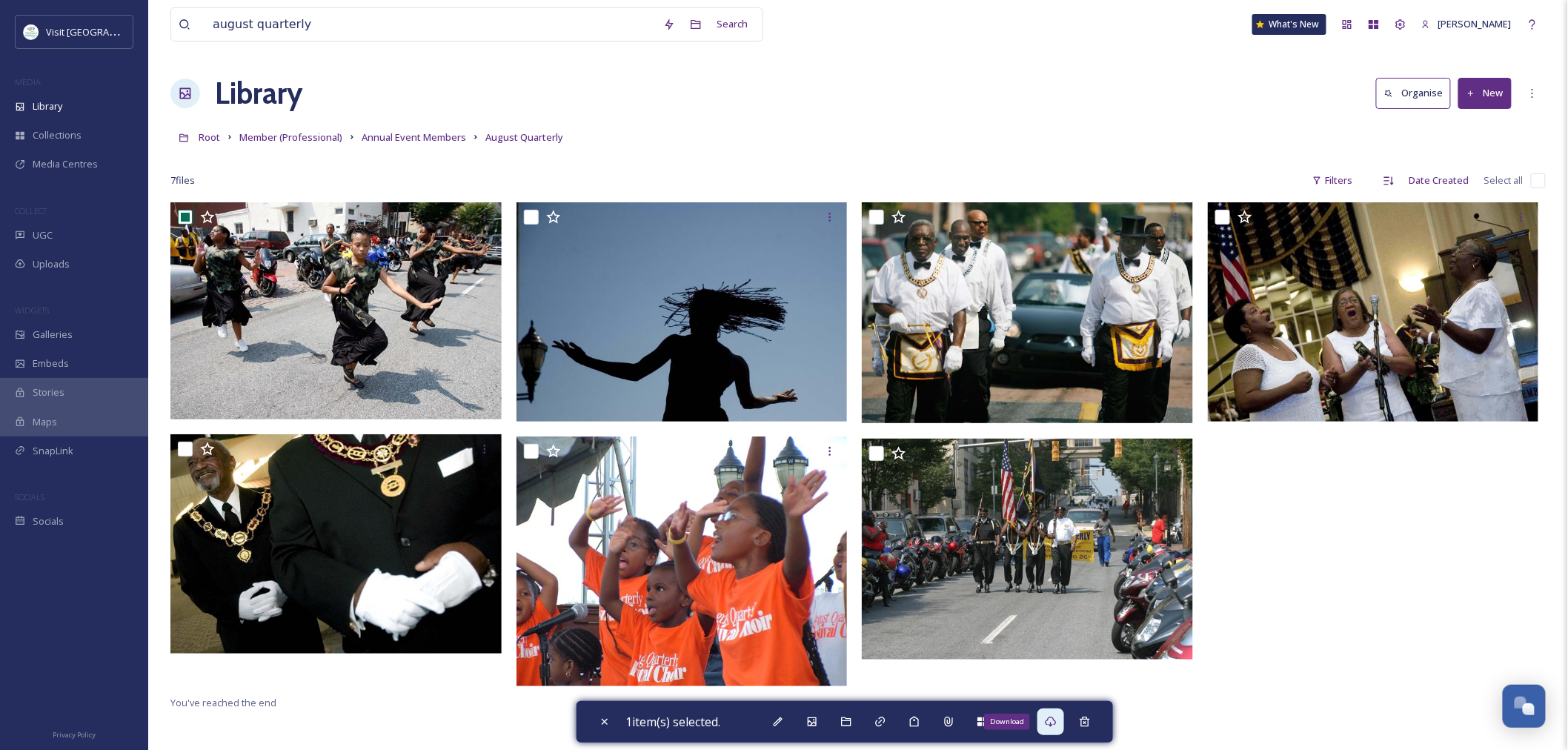
click at [1046, 572] on div "Download" at bounding box center [1050, 722] width 26 height 26
